Goal: Information Seeking & Learning: Learn about a topic

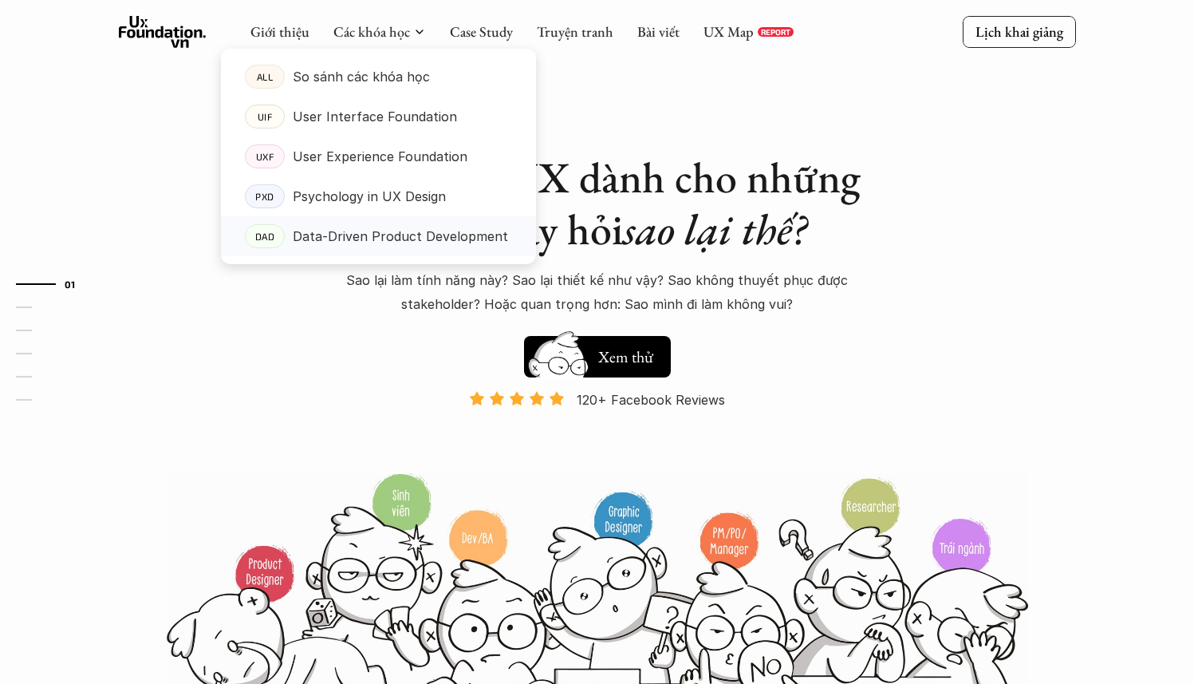
click at [389, 234] on p "Data-Driven Product Development" at bounding box center [400, 236] width 215 height 24
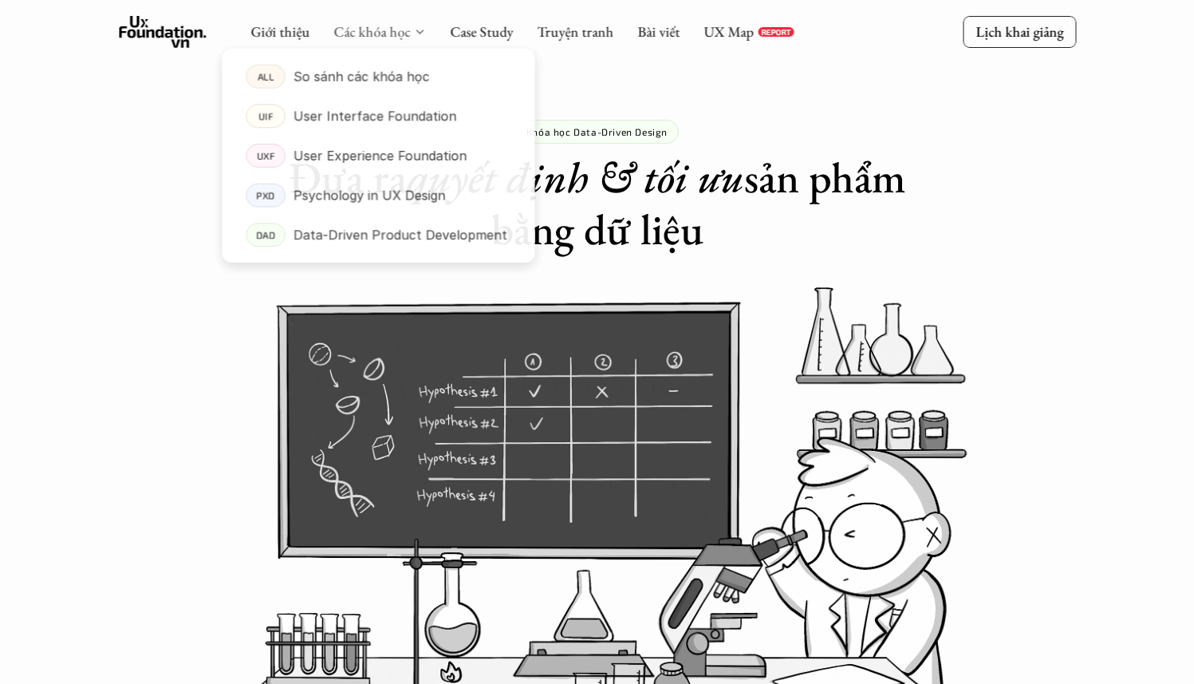
click at [402, 33] on link "Các khóa học" at bounding box center [371, 31] width 77 height 18
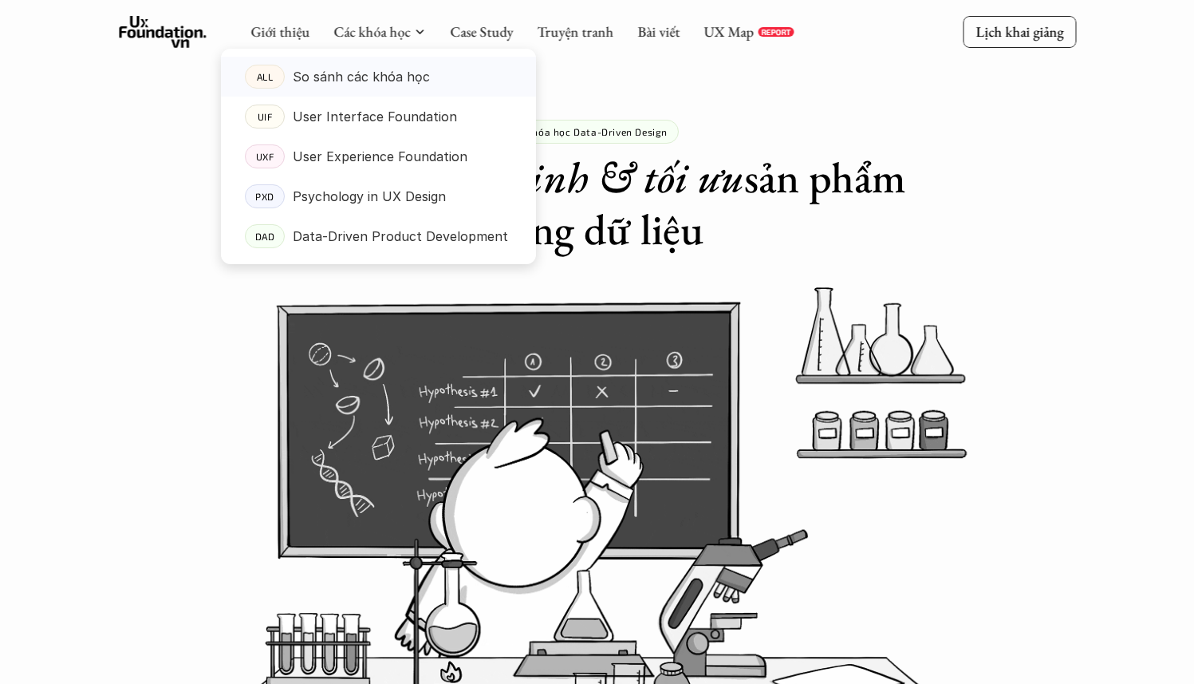
click at [400, 69] on p "So sánh các khóa học" at bounding box center [361, 77] width 137 height 24
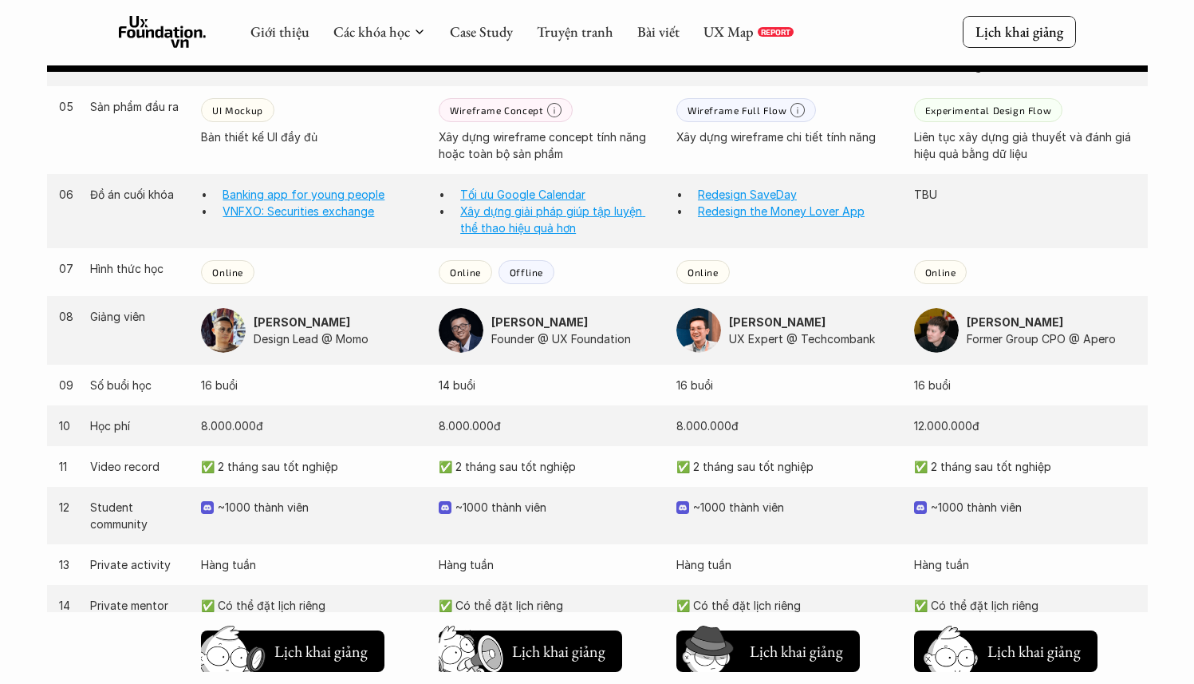
scroll to position [1406, 0]
click at [227, 329] on img at bounding box center [223, 331] width 45 height 45
click at [294, 321] on strong "[PERSON_NAME]" at bounding box center [302, 323] width 97 height 14
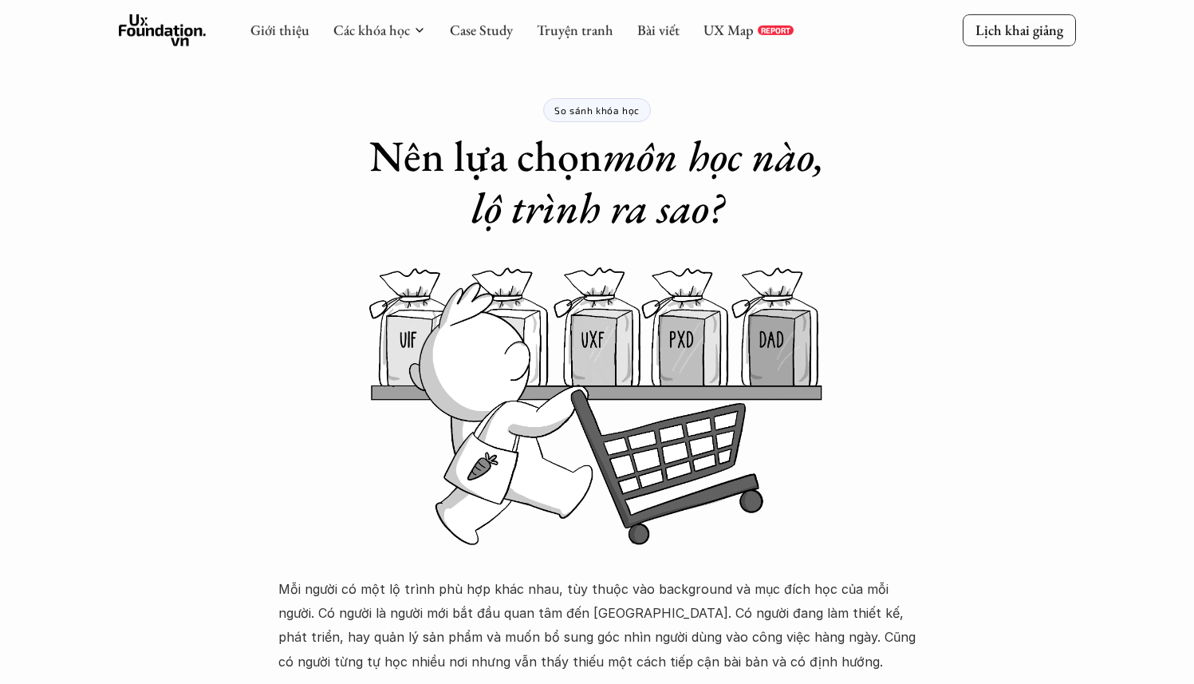
scroll to position [0, 0]
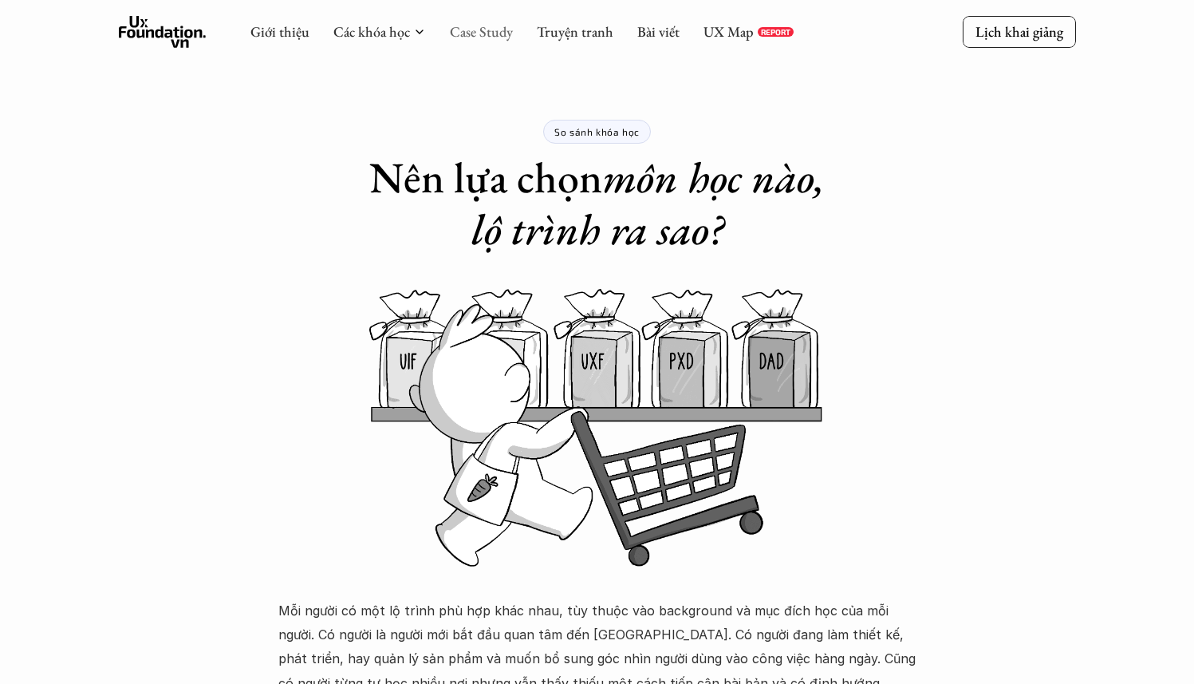
click at [489, 30] on link "Case Study" at bounding box center [481, 31] width 63 height 18
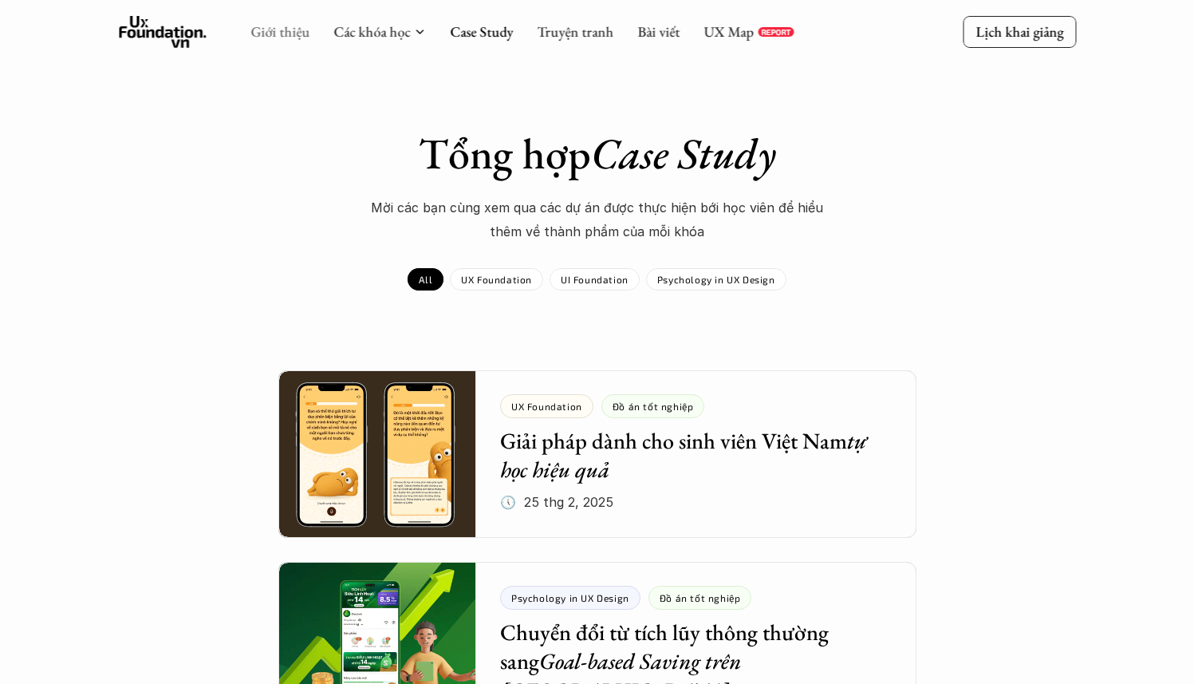
click at [288, 33] on link "Giới thiệu" at bounding box center [279, 31] width 59 height 18
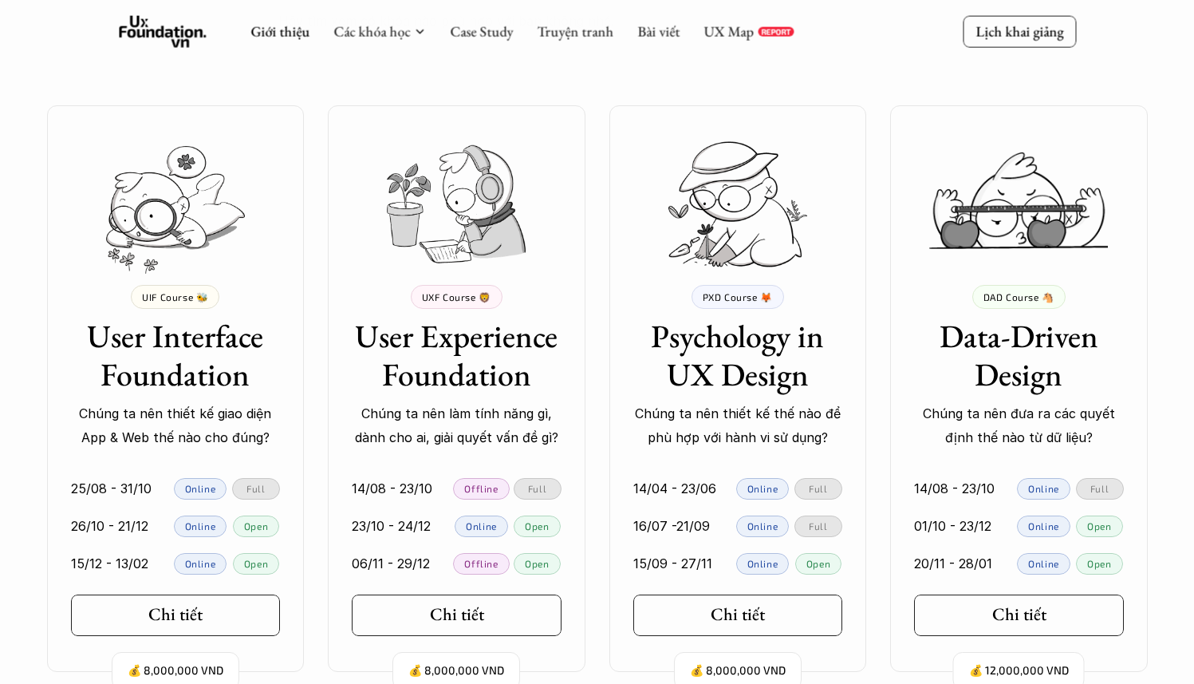
scroll to position [3261, 0]
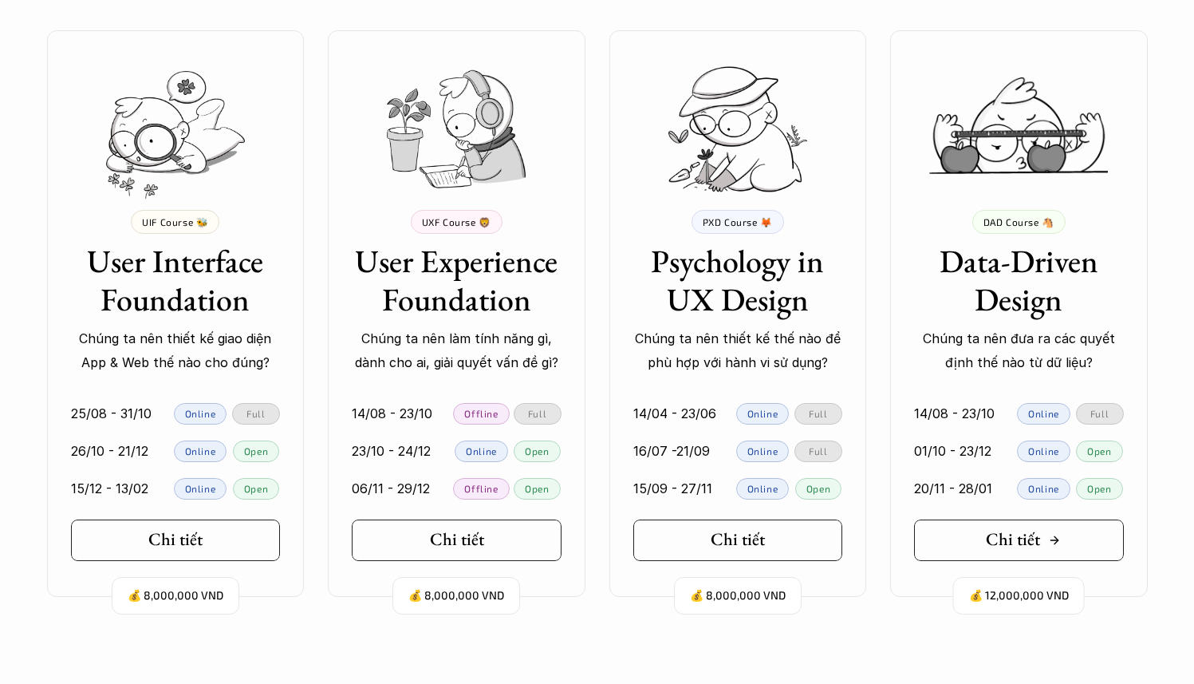
click at [965, 544] on link "Chi tiết" at bounding box center [1019, 539] width 210 height 41
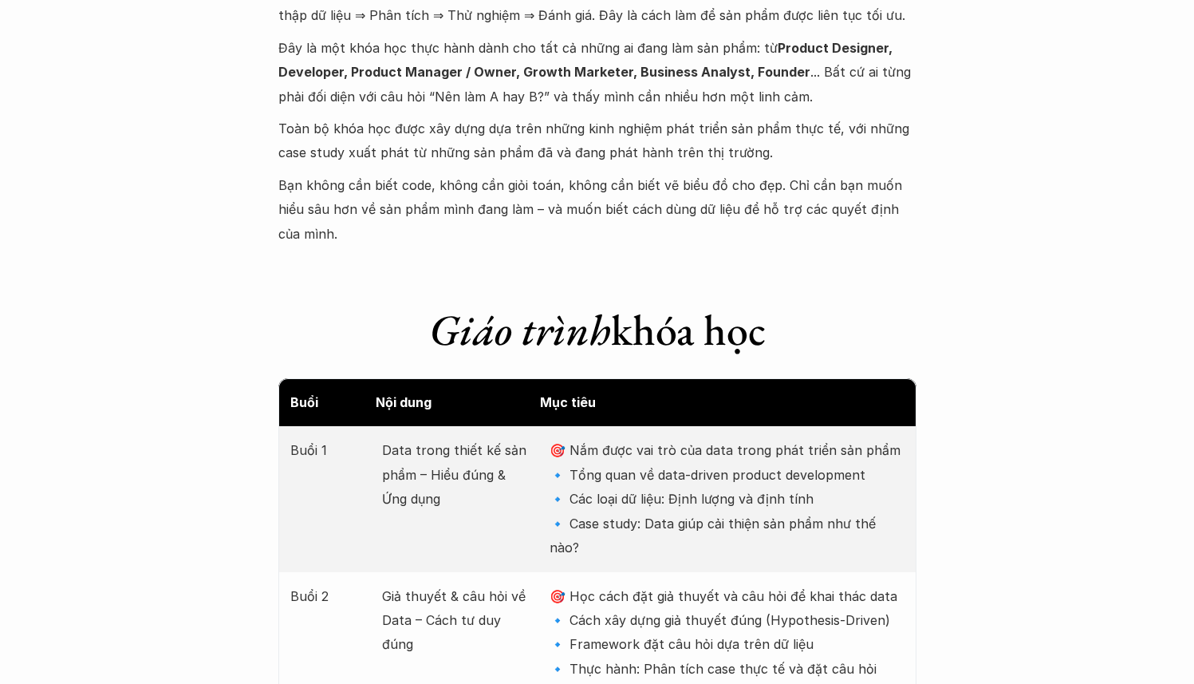
scroll to position [1846, 0]
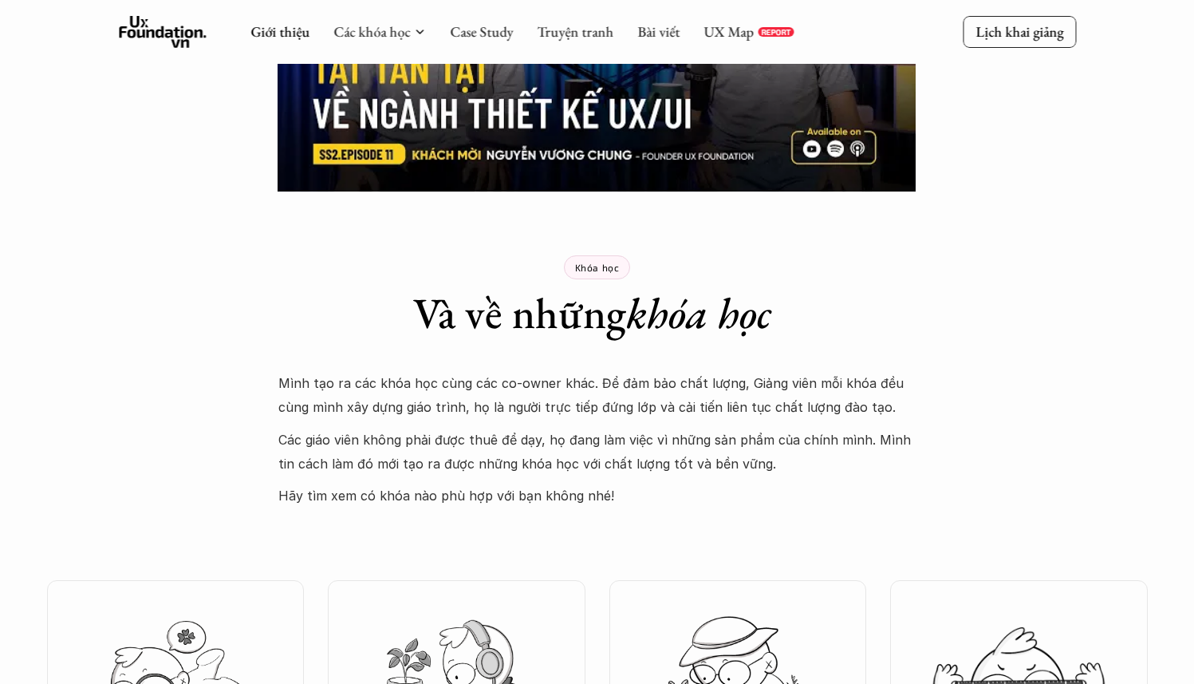
scroll to position [1976, 0]
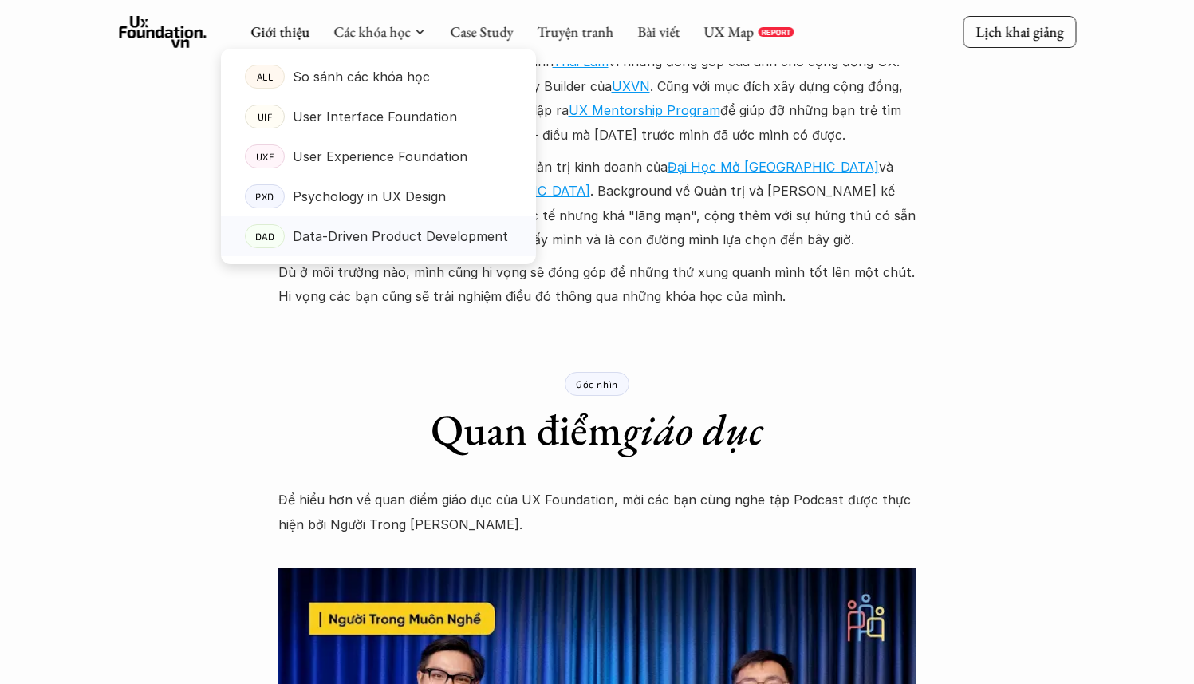
click at [402, 229] on p "Data-Driven Product Development" at bounding box center [400, 236] width 215 height 24
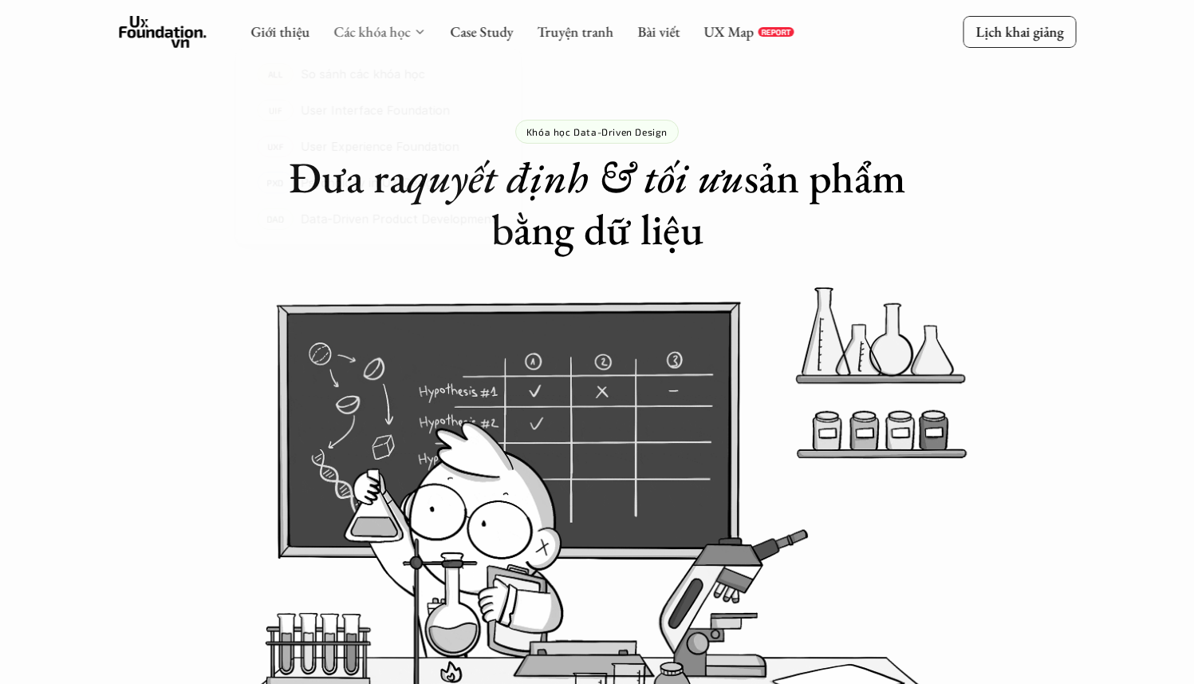
click at [393, 29] on link "Các khóa học" at bounding box center [371, 31] width 77 height 18
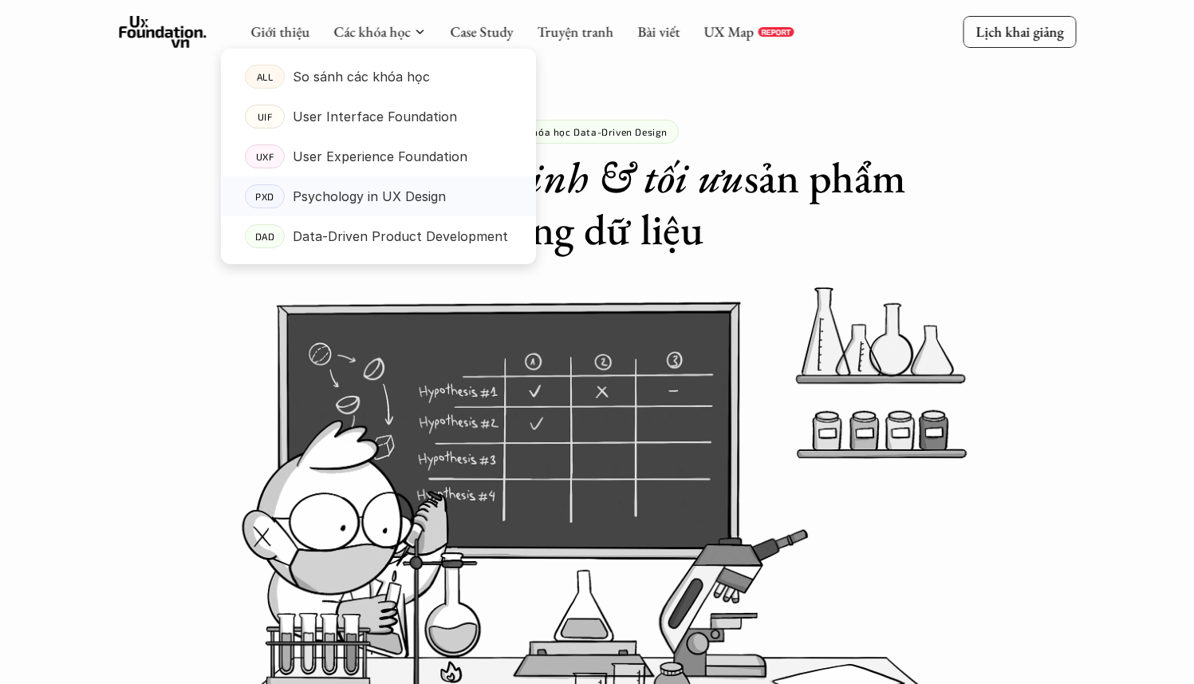
click at [390, 201] on p "Psychology in UX Design" at bounding box center [369, 196] width 153 height 24
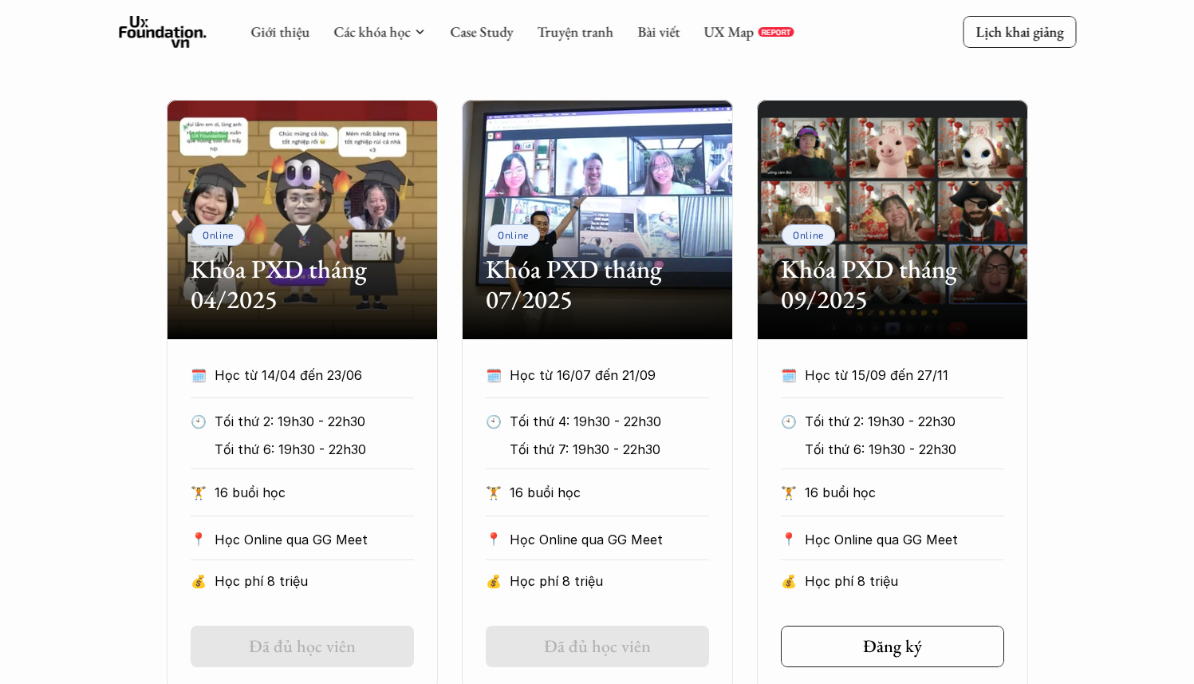
scroll to position [695, 0]
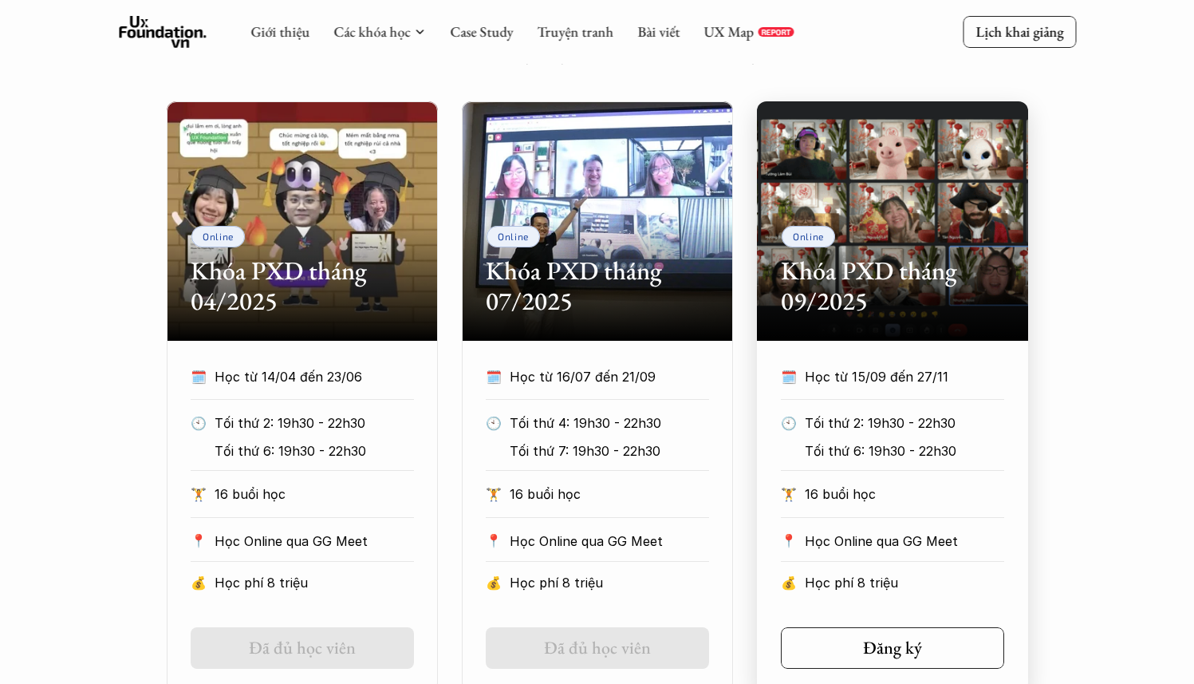
click at [855, 255] on h2 "Khóa PXD tháng 09/2025" at bounding box center [892, 285] width 223 height 61
click at [853, 306] on h2 "Khóa PXD tháng 09/2025" at bounding box center [892, 285] width 223 height 61
click at [805, 226] on div "Online" at bounding box center [808, 237] width 53 height 22
click at [905, 232] on div "Online Khóa PXD tháng 09/2025" at bounding box center [892, 220] width 271 height 239
